Goal: Task Accomplishment & Management: Understand process/instructions

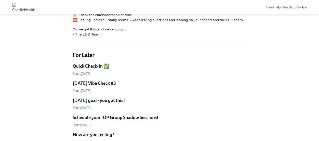
scroll to position [118, 0]
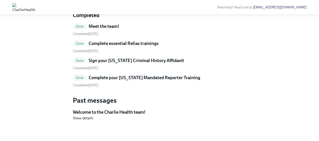
scroll to position [346, 0]
click at [125, 71] on link "Done Sign your [US_STATE] Criminal History Affidavit Completed [DATE]" at bounding box center [160, 64] width 174 height 13
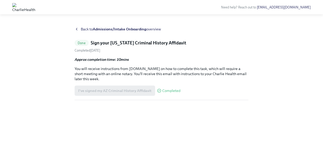
click at [128, 31] on span "Back to Admissions/Intake Onboarding overview" at bounding box center [121, 29] width 80 height 5
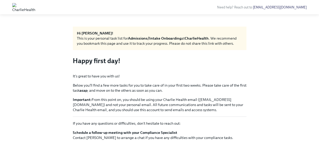
scroll to position [3, 0]
